Goal: Task Accomplishment & Management: Complete application form

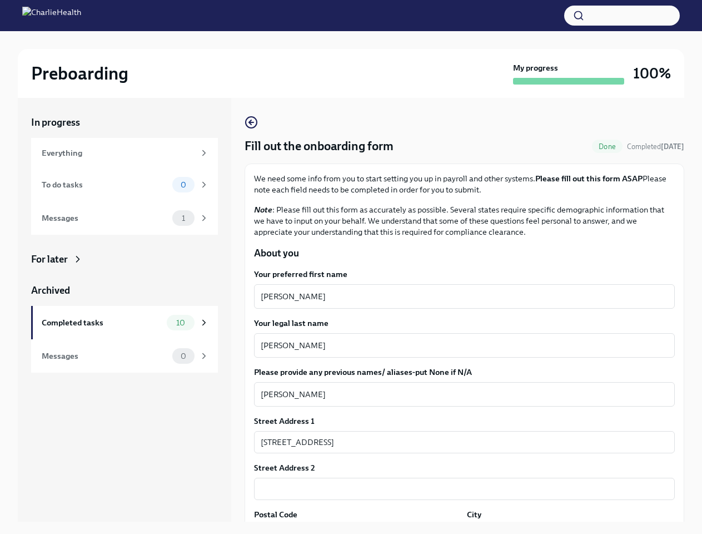
click at [622, 16] on button "button" at bounding box center [622, 16] width 116 height 20
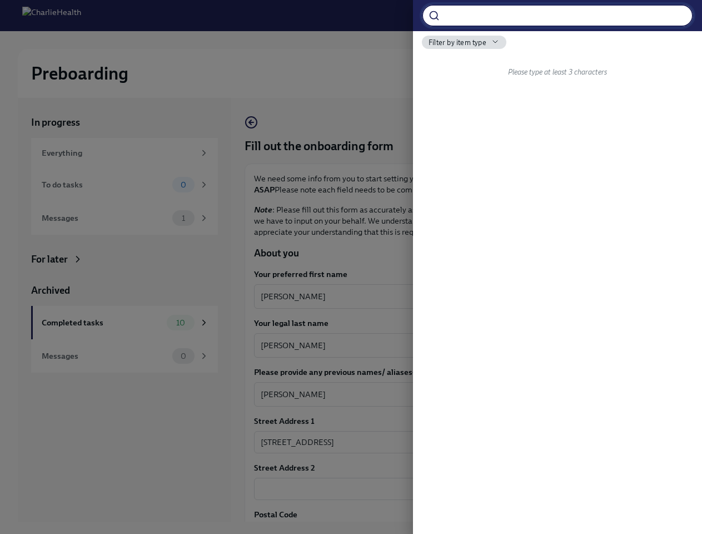
click at [460, 296] on div at bounding box center [351, 267] width 702 height 534
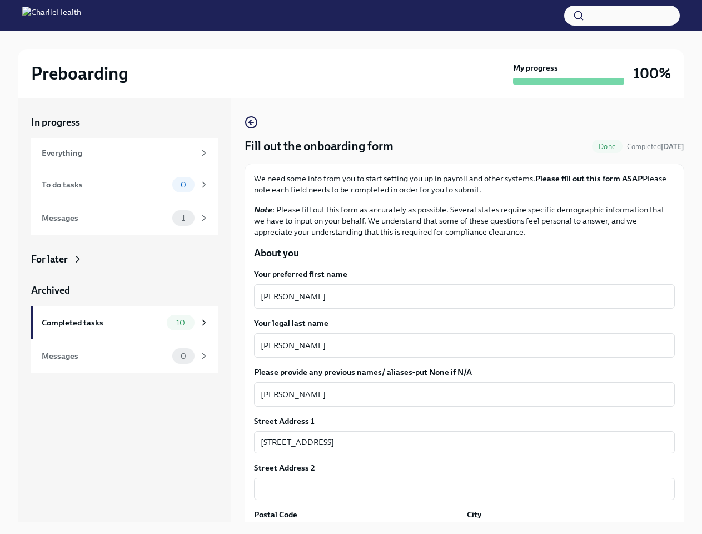
click at [460, 345] on textarea "[PERSON_NAME]" at bounding box center [465, 345] width 408 height 13
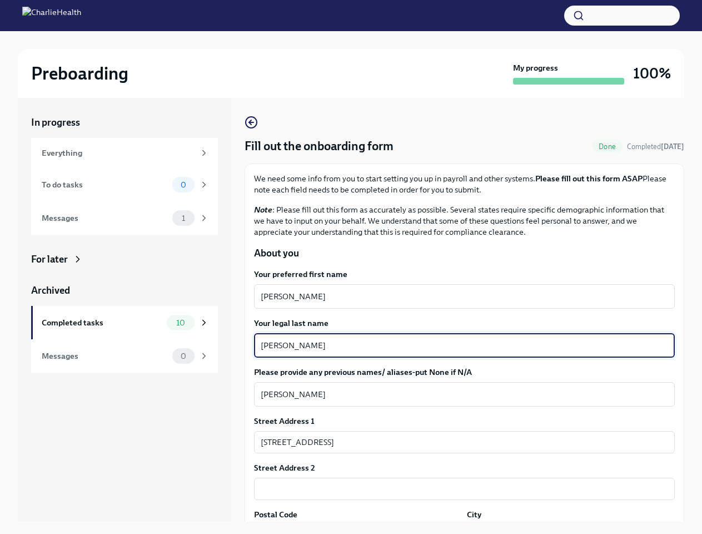
click at [460, 394] on textarea "[PERSON_NAME]" at bounding box center [465, 394] width 408 height 13
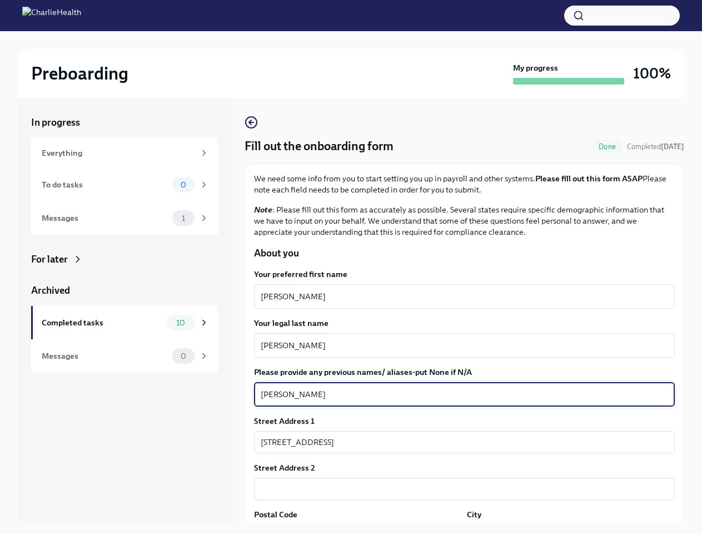
click at [460, 442] on input "[STREET_ADDRESS]" at bounding box center [464, 442] width 421 height 22
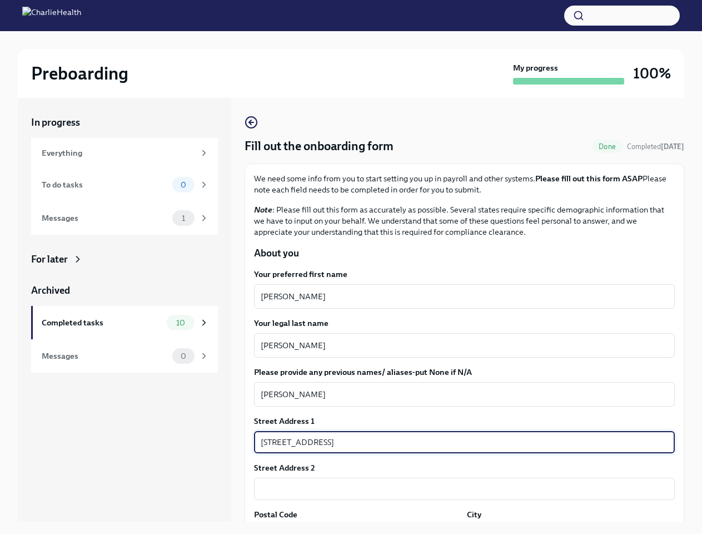
click at [460, 489] on input "text" at bounding box center [464, 489] width 421 height 22
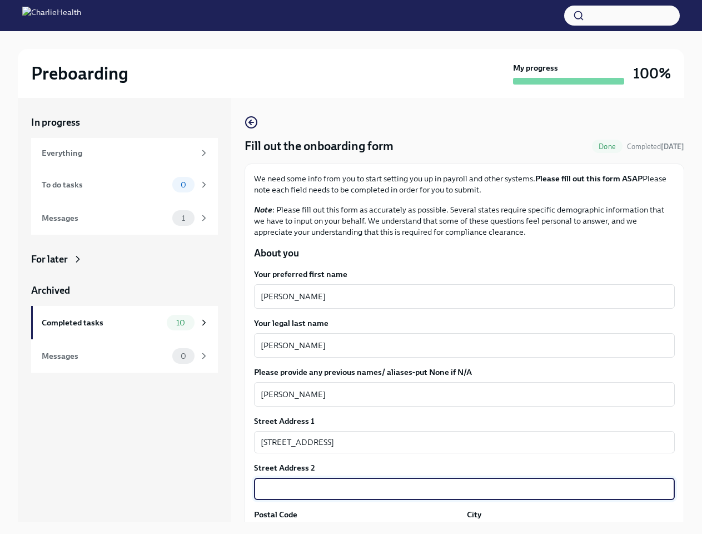
click at [356, 529] on div "In progress Everything To do tasks 0 Messages 1 For later Archived Completed ta…" at bounding box center [351, 318] width 667 height 441
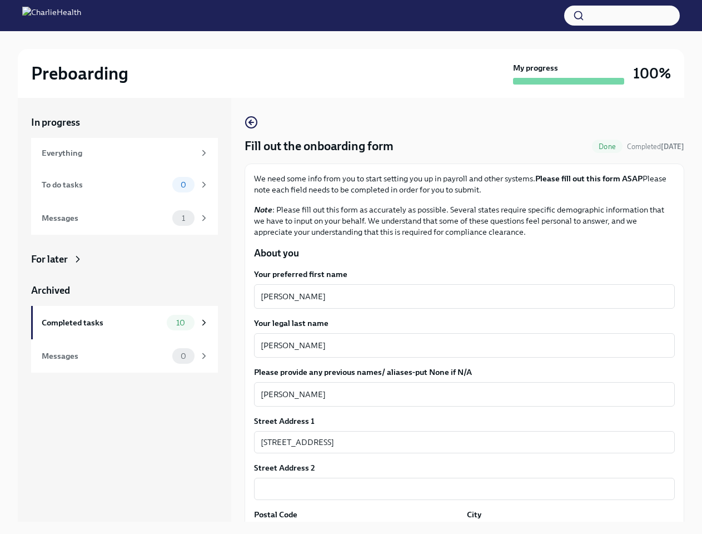
click at [564, 529] on div "In progress Everything To do tasks 0 Messages 1 For later Archived Completed ta…" at bounding box center [351, 318] width 667 height 441
